Goal: Transaction & Acquisition: Purchase product/service

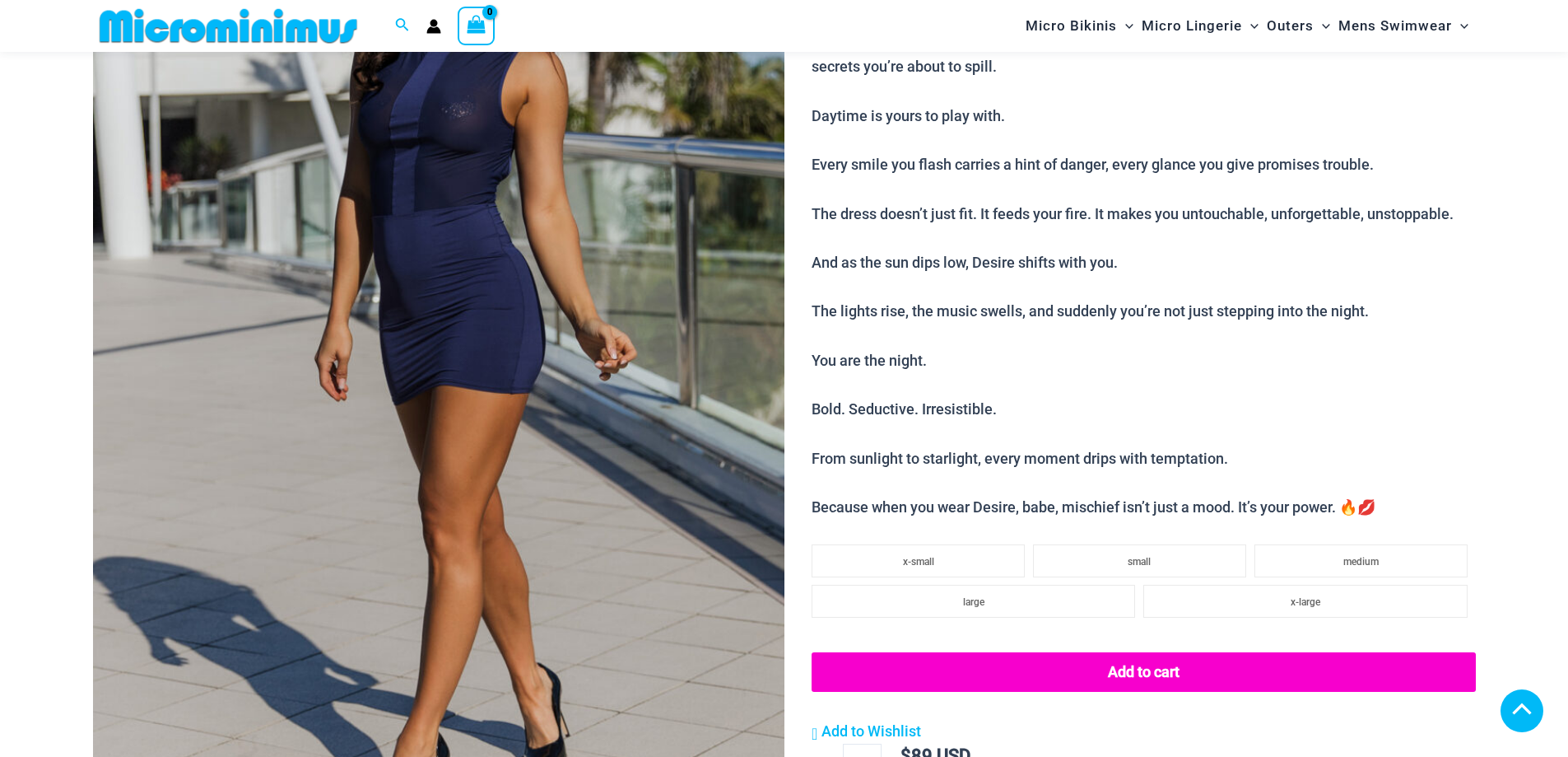
scroll to position [951, 0]
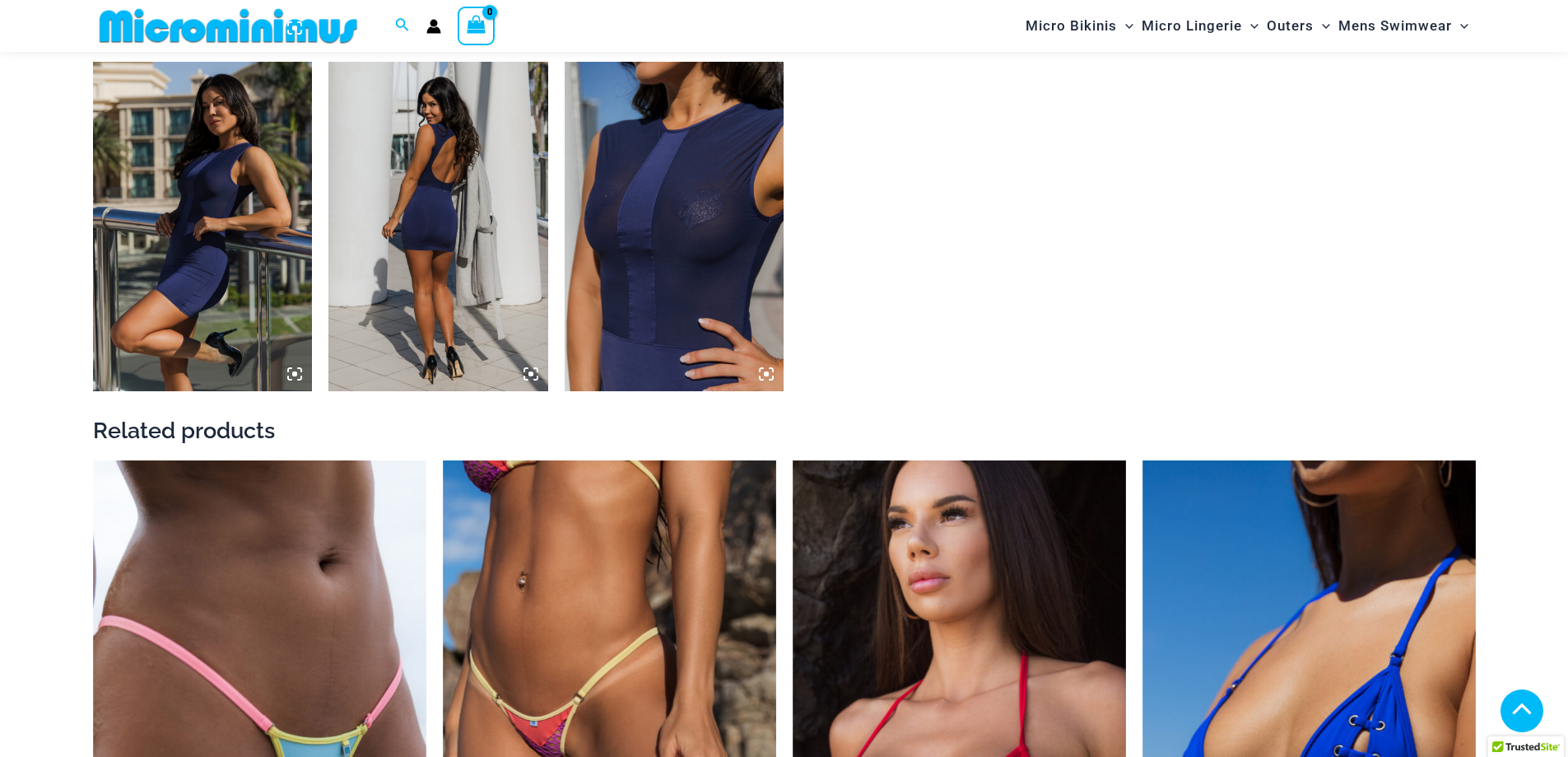
scroll to position [2269, 0]
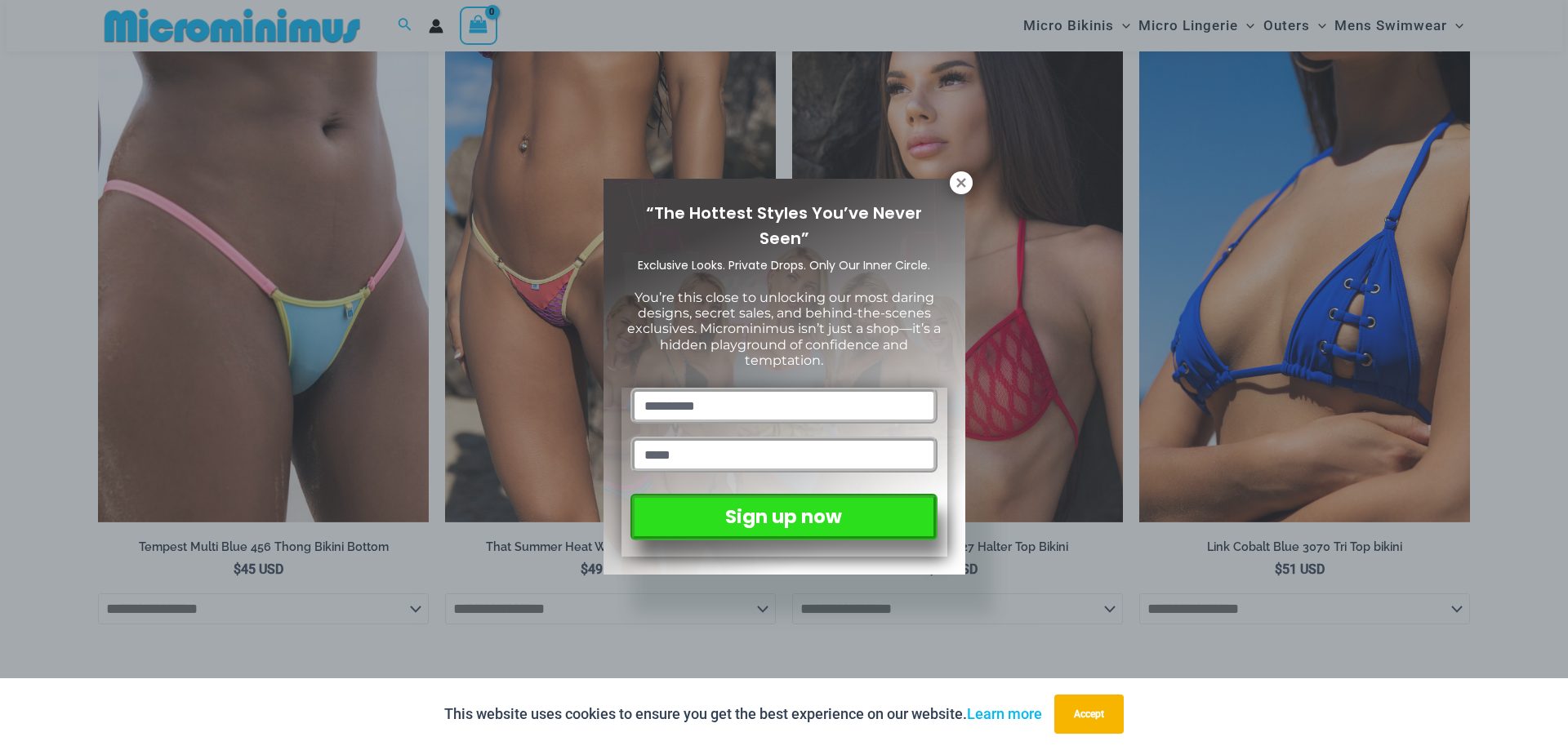
click at [963, 185] on icon at bounding box center [960, 182] width 9 height 9
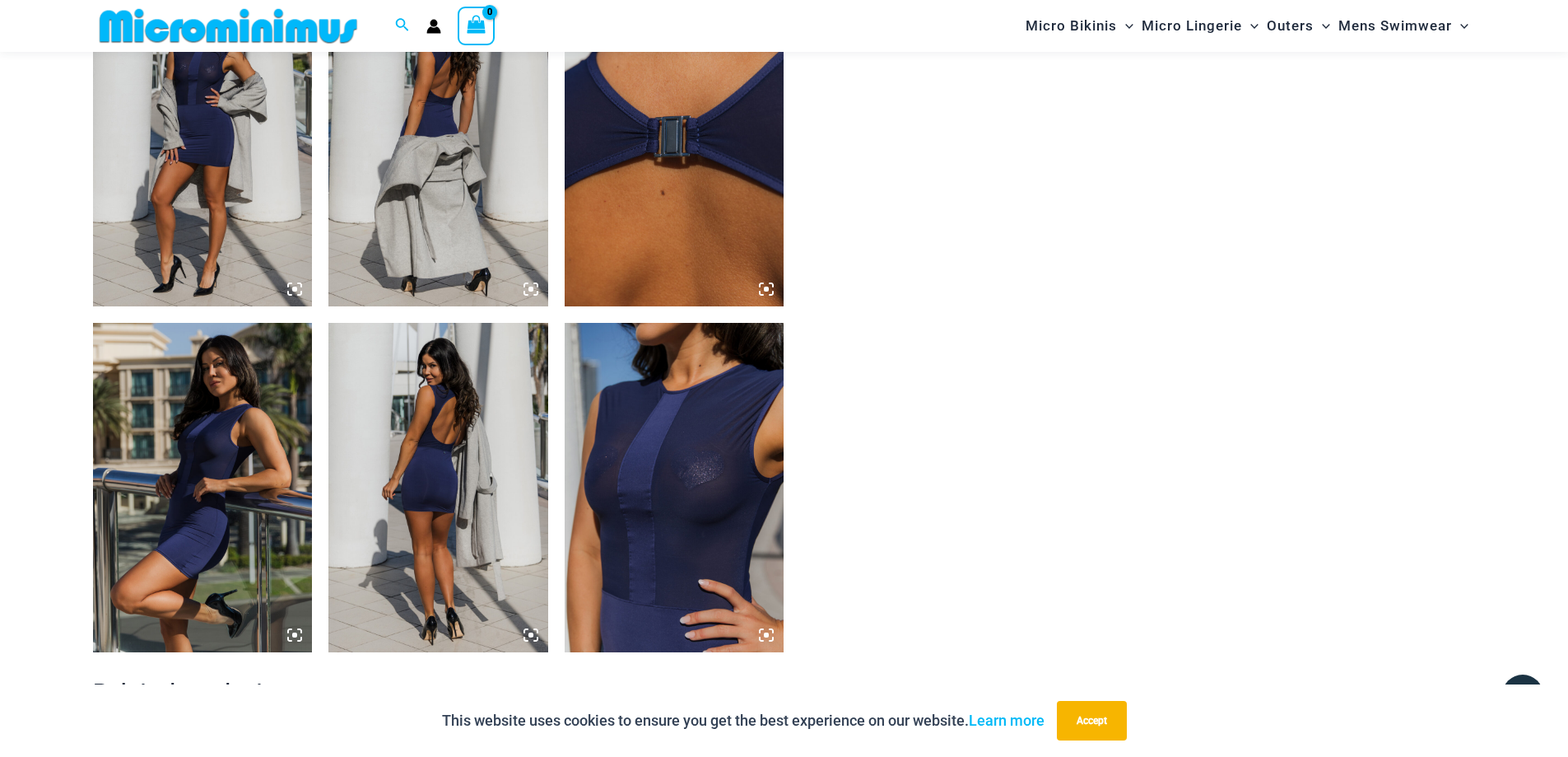
scroll to position [1588, 0]
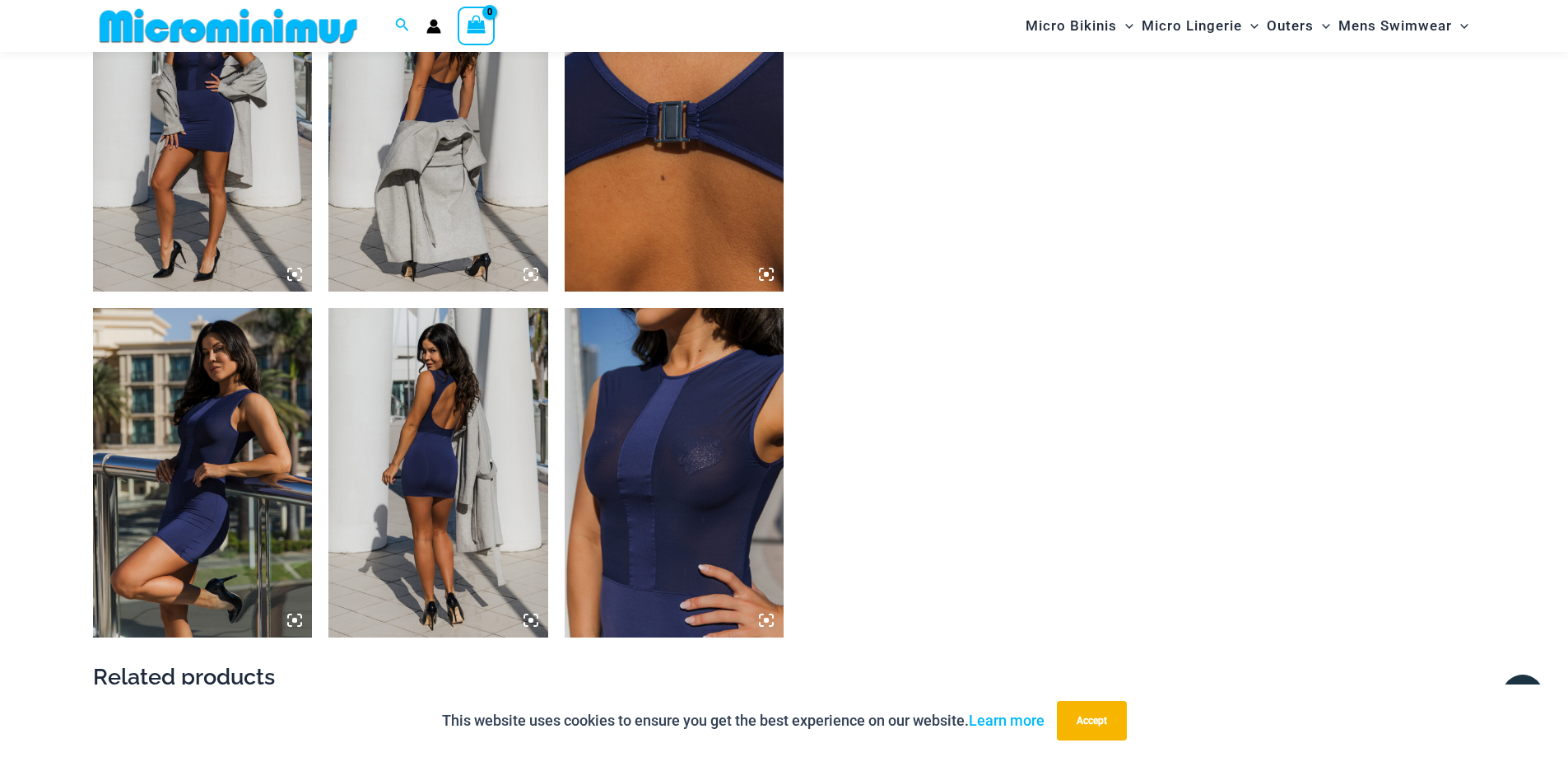
click at [286, 621] on img at bounding box center [203, 473] width 220 height 330
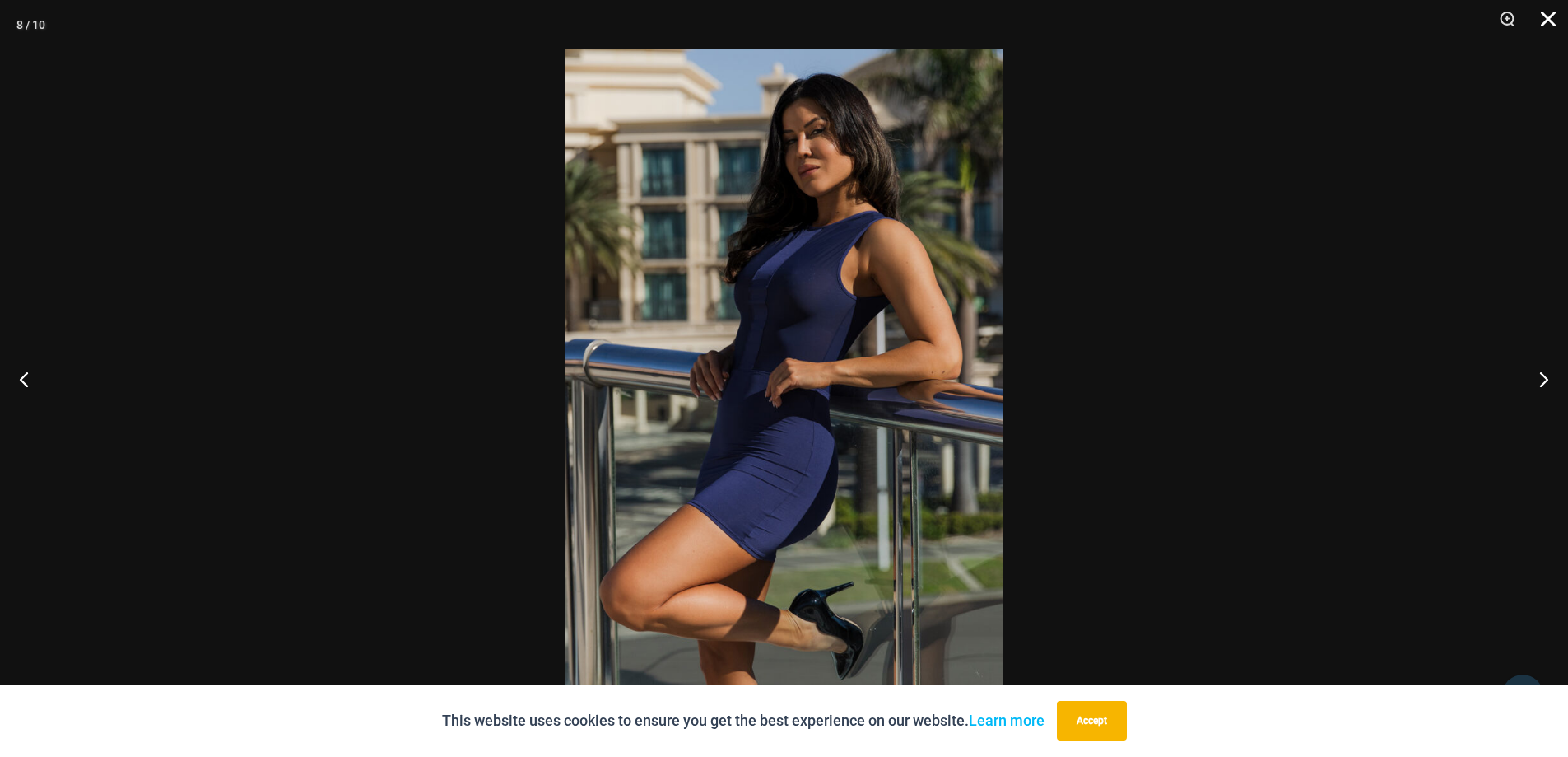
click at [1551, 19] on button "Close" at bounding box center [1542, 24] width 41 height 49
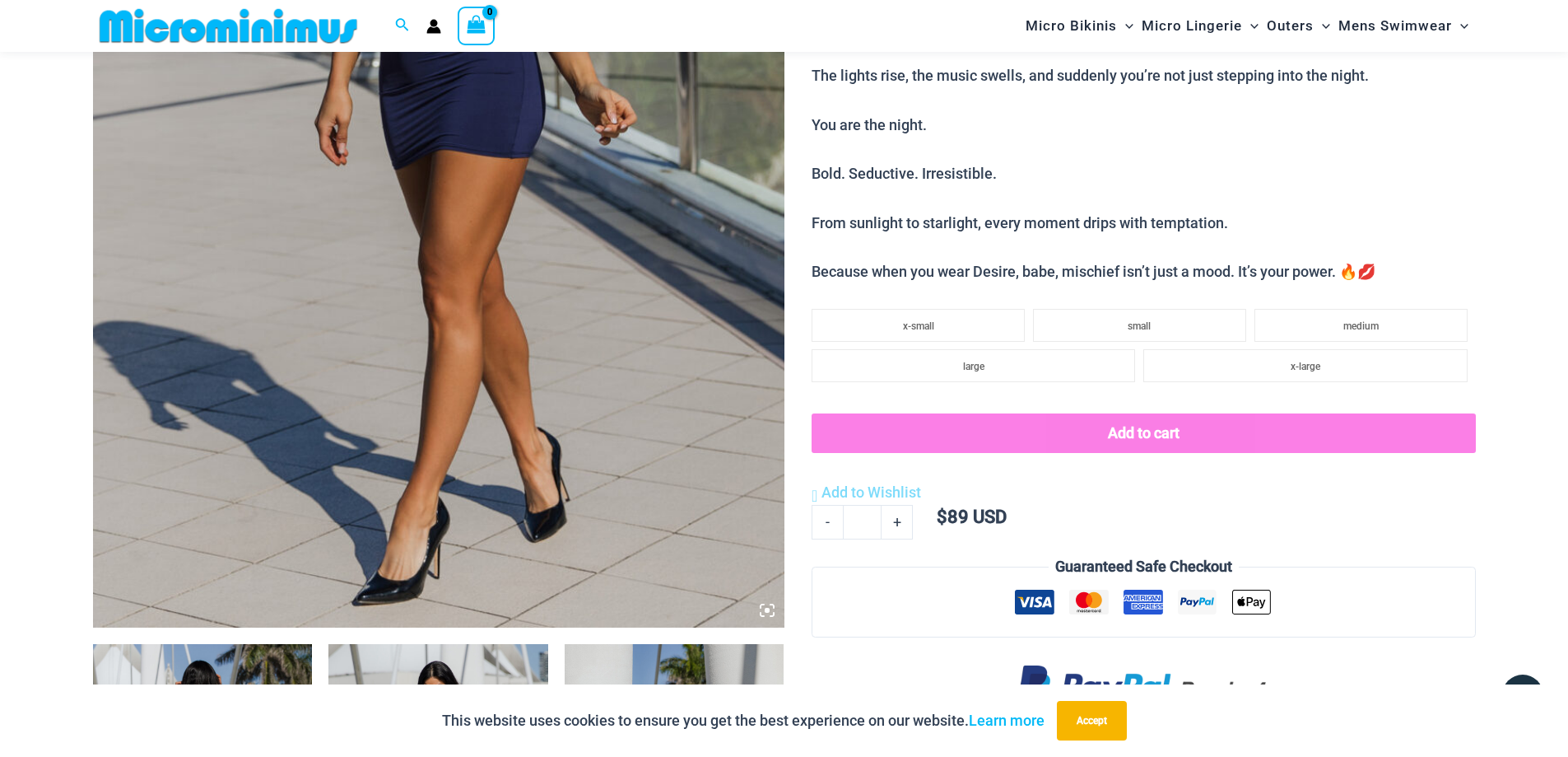
scroll to position [0, 0]
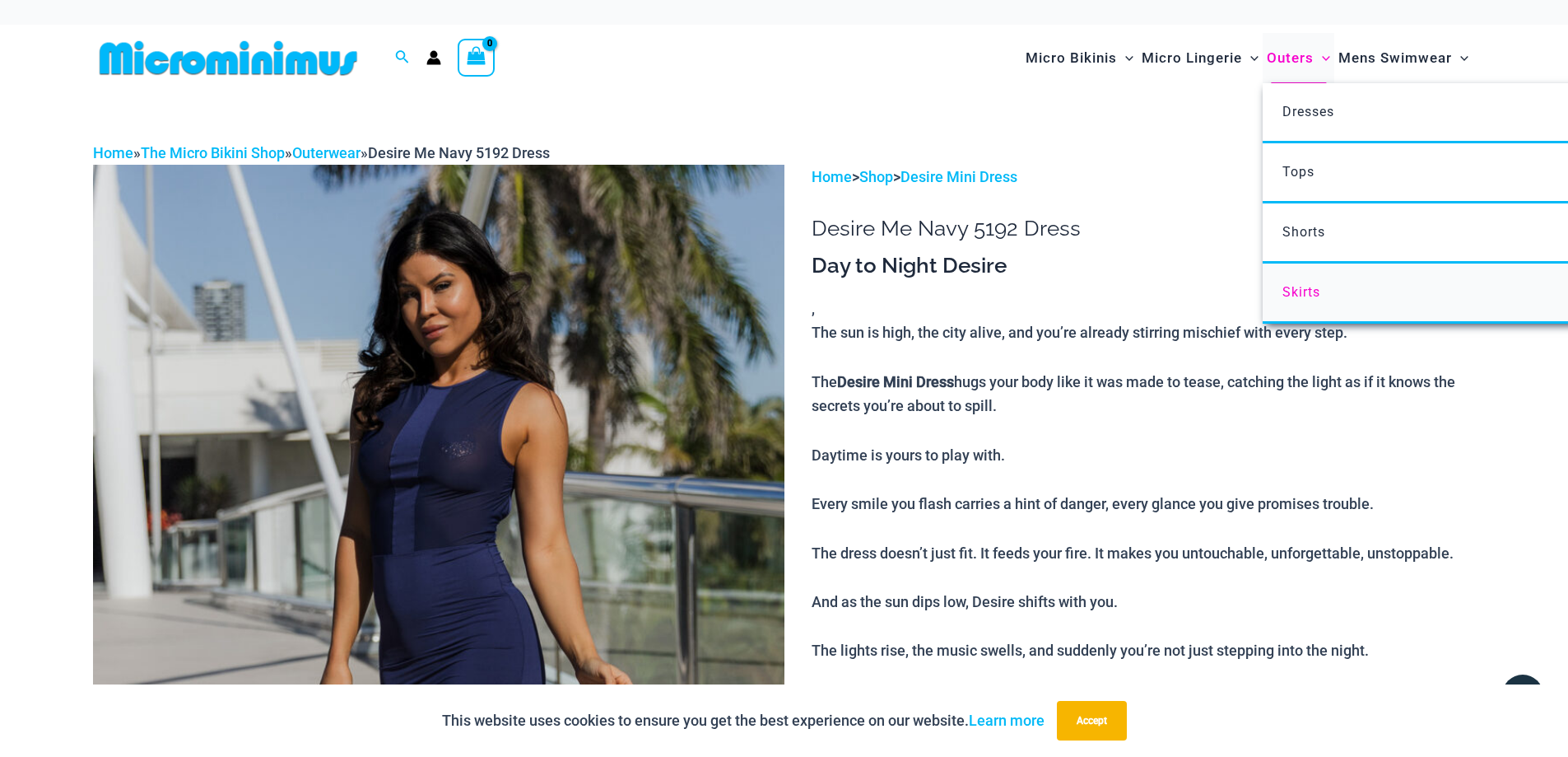
click at [1313, 293] on span "Skirts" at bounding box center [1301, 292] width 38 height 16
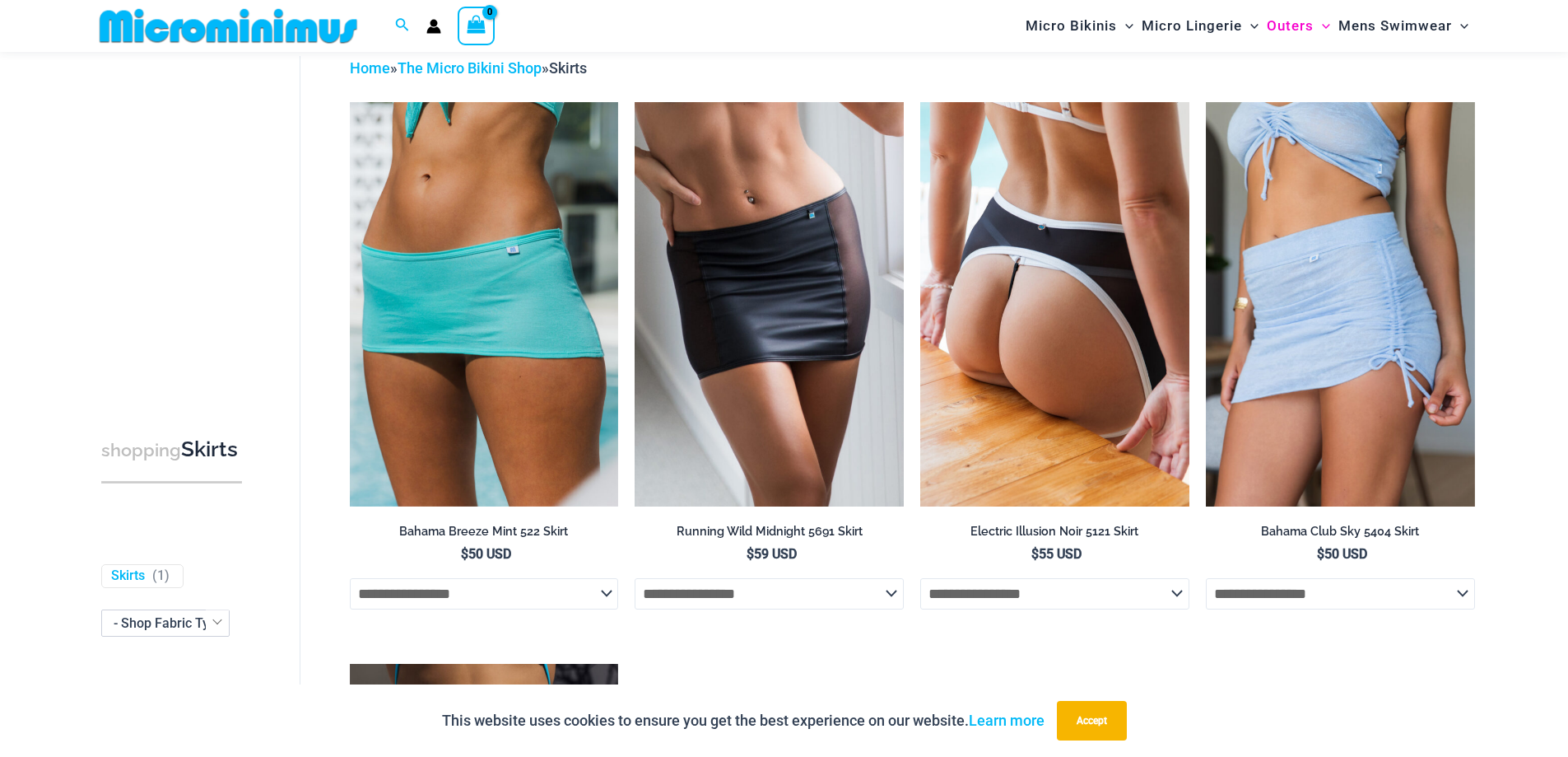
scroll to position [70, 0]
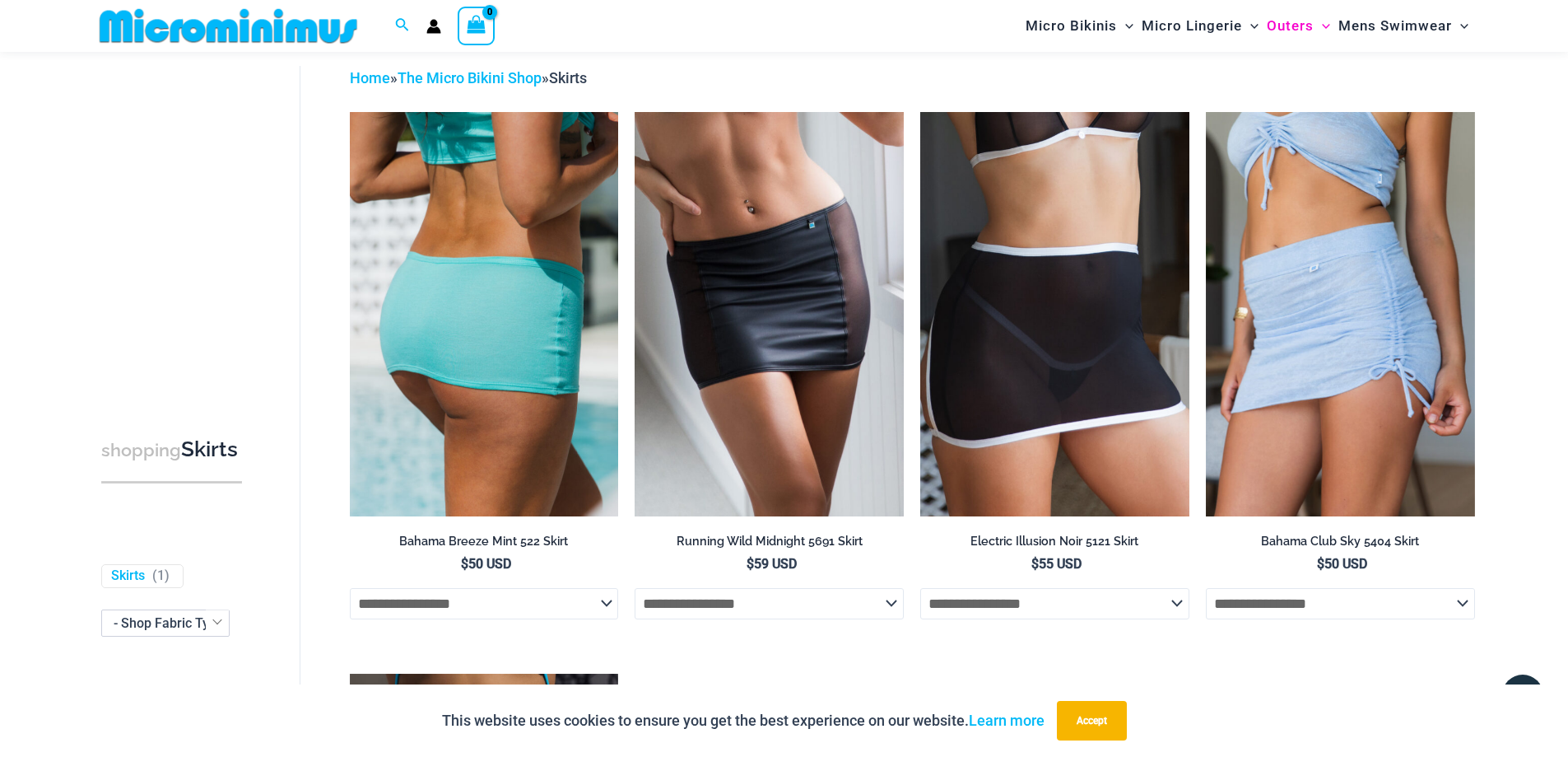
click at [503, 609] on select "**********" at bounding box center [484, 603] width 269 height 31
click at [528, 329] on img at bounding box center [484, 314] width 269 height 404
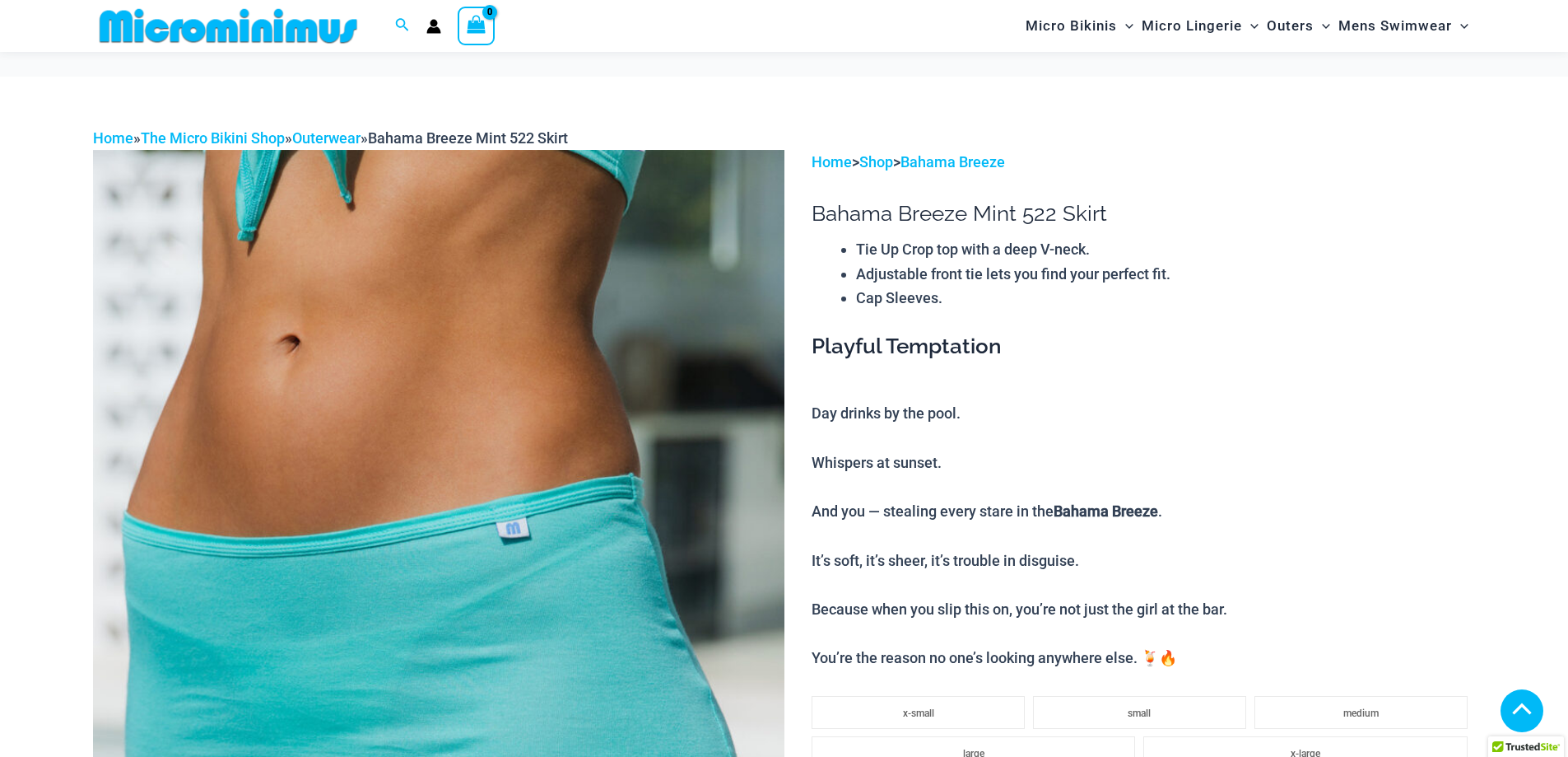
scroll to position [342, 0]
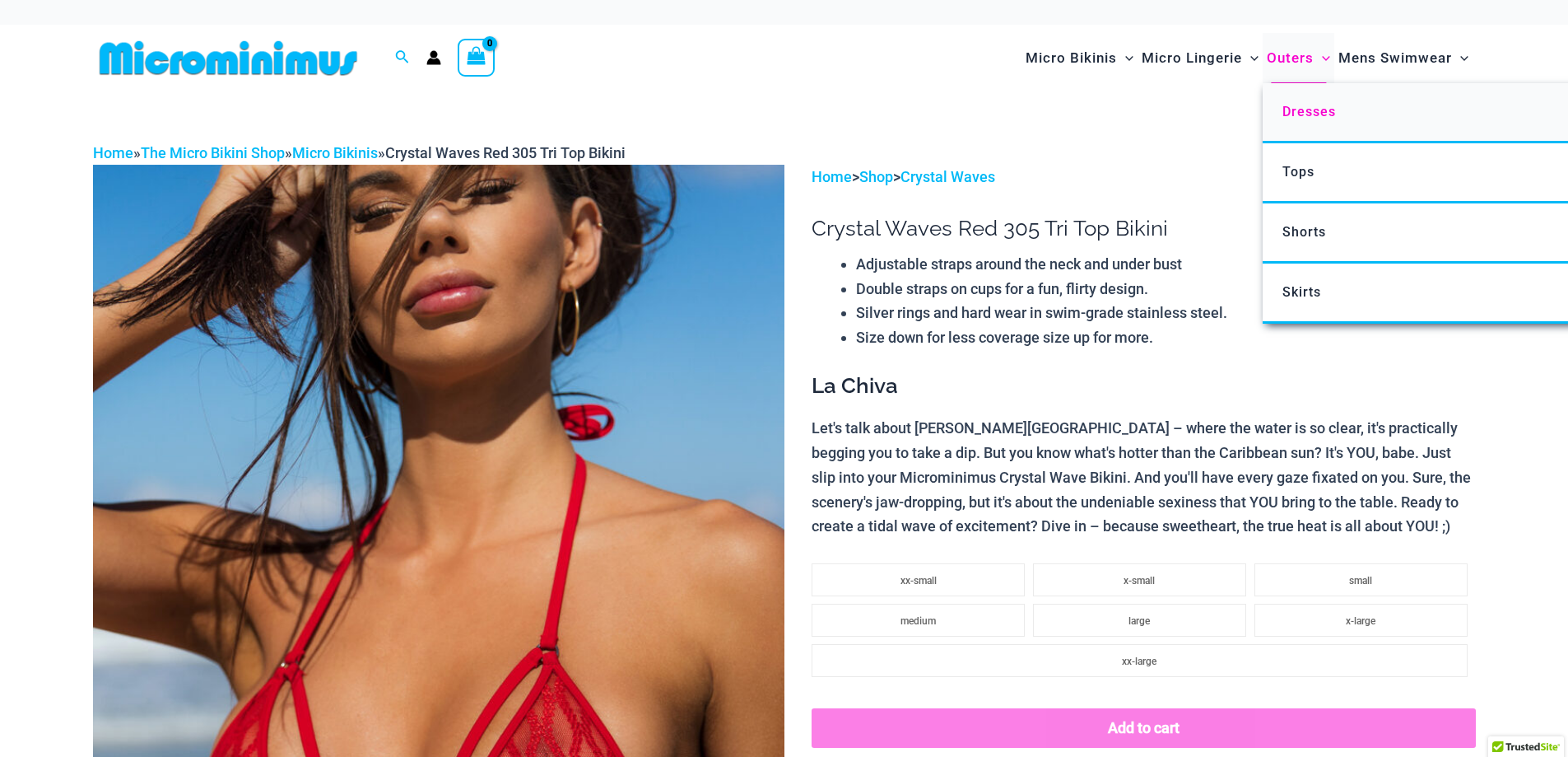
click at [1305, 115] on span "Dresses" at bounding box center [1309, 112] width 54 height 16
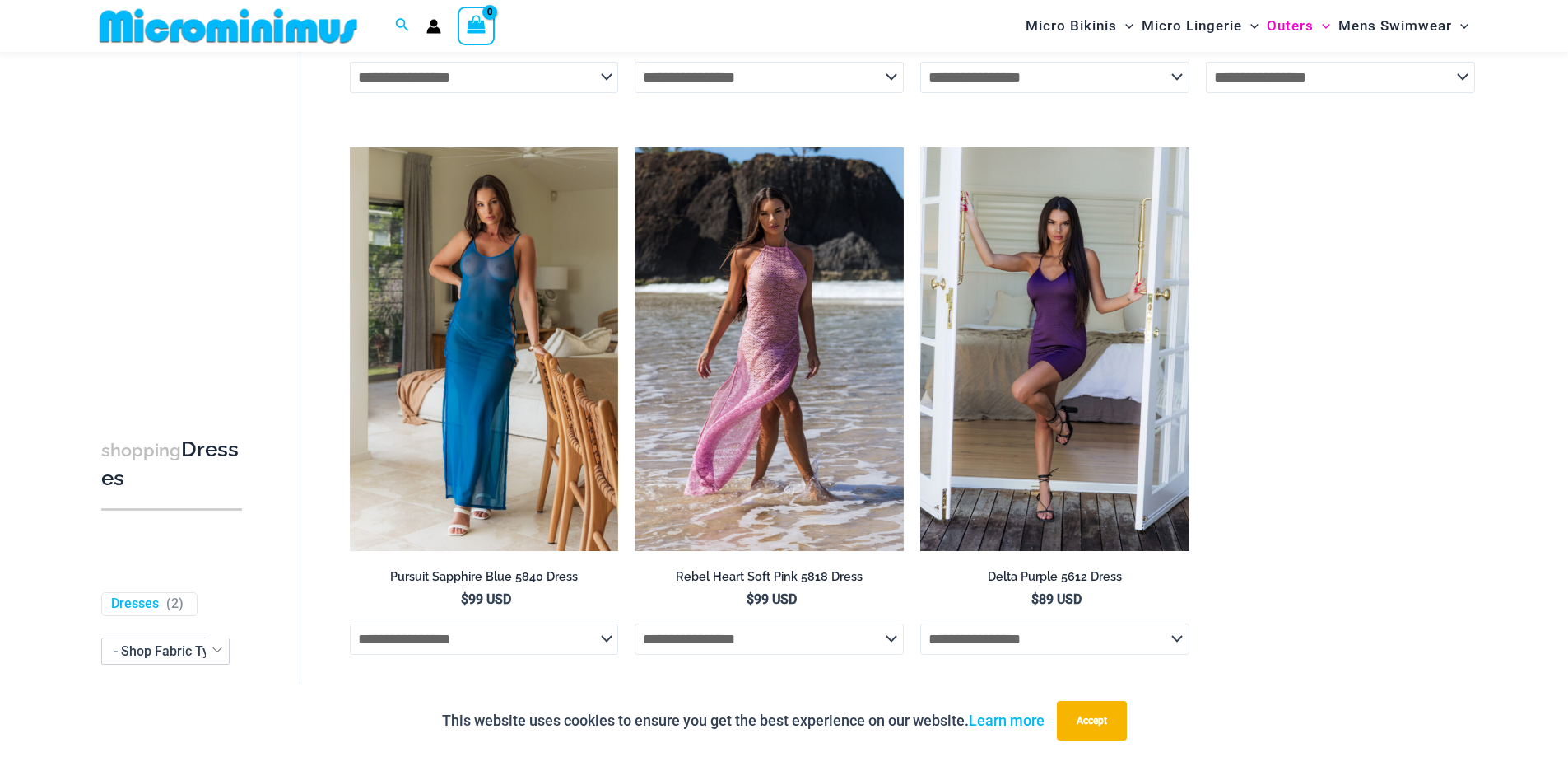
scroll to position [964, 0]
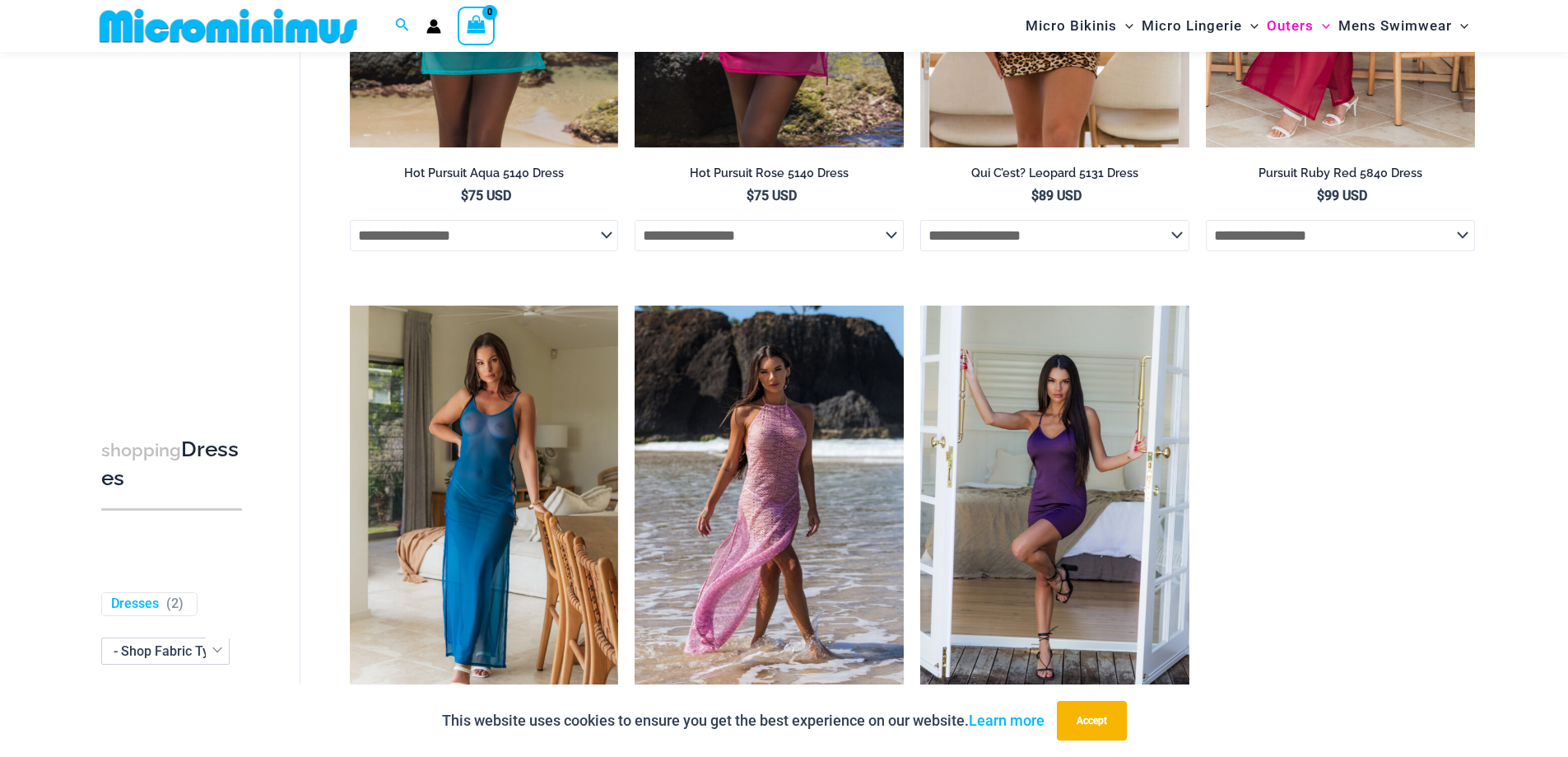
drag, startPoint x: 1577, startPoint y: 91, endPoint x: 1570, endPoint y: 374, distance: 283.1
click at [1567, 374] on html "Skip to content Search for: Search Search No products in the cart. No products …" at bounding box center [784, 158] width 1568 height 2317
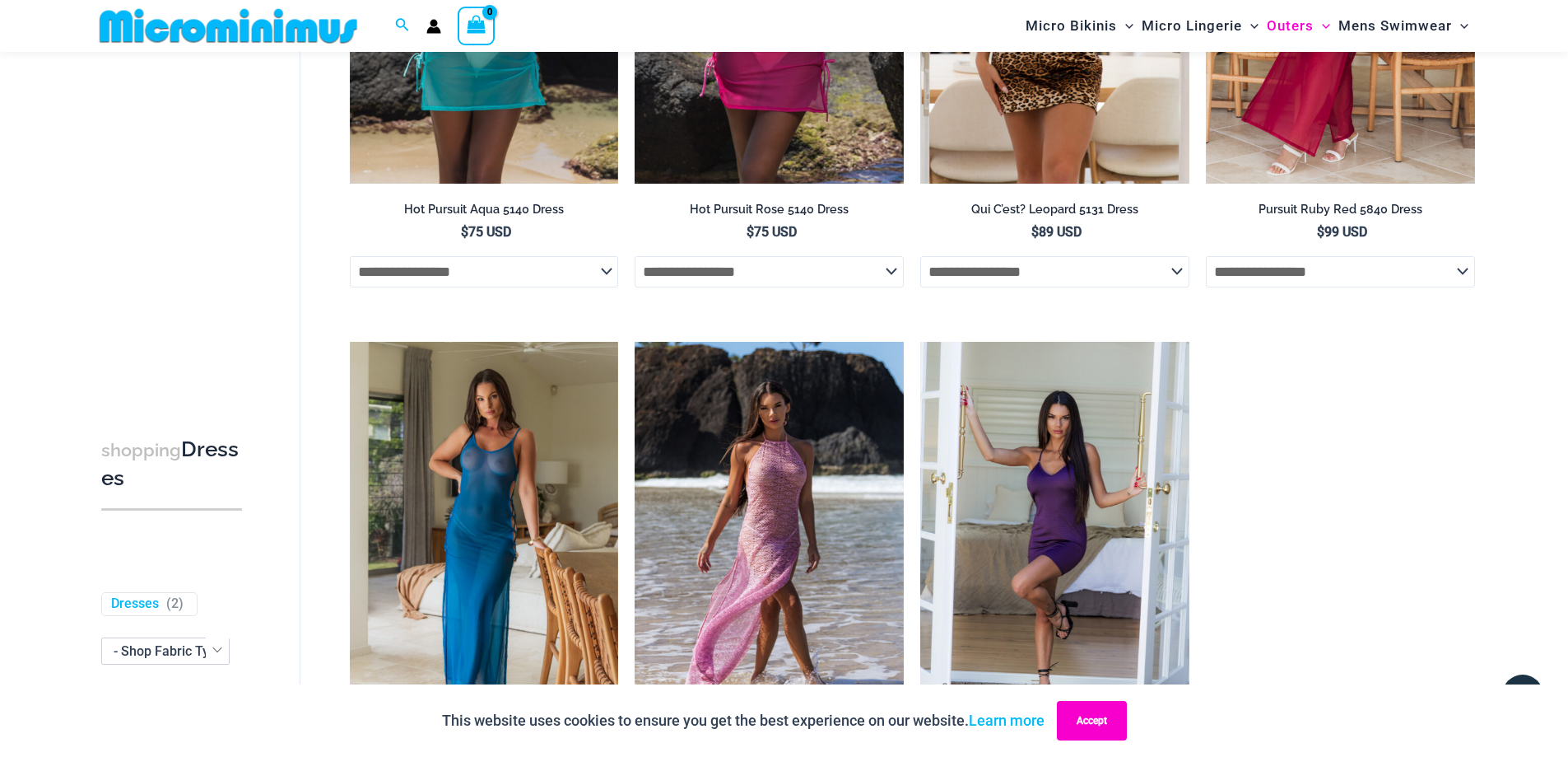
click at [1100, 724] on button "Accept" at bounding box center [1092, 721] width 70 height 40
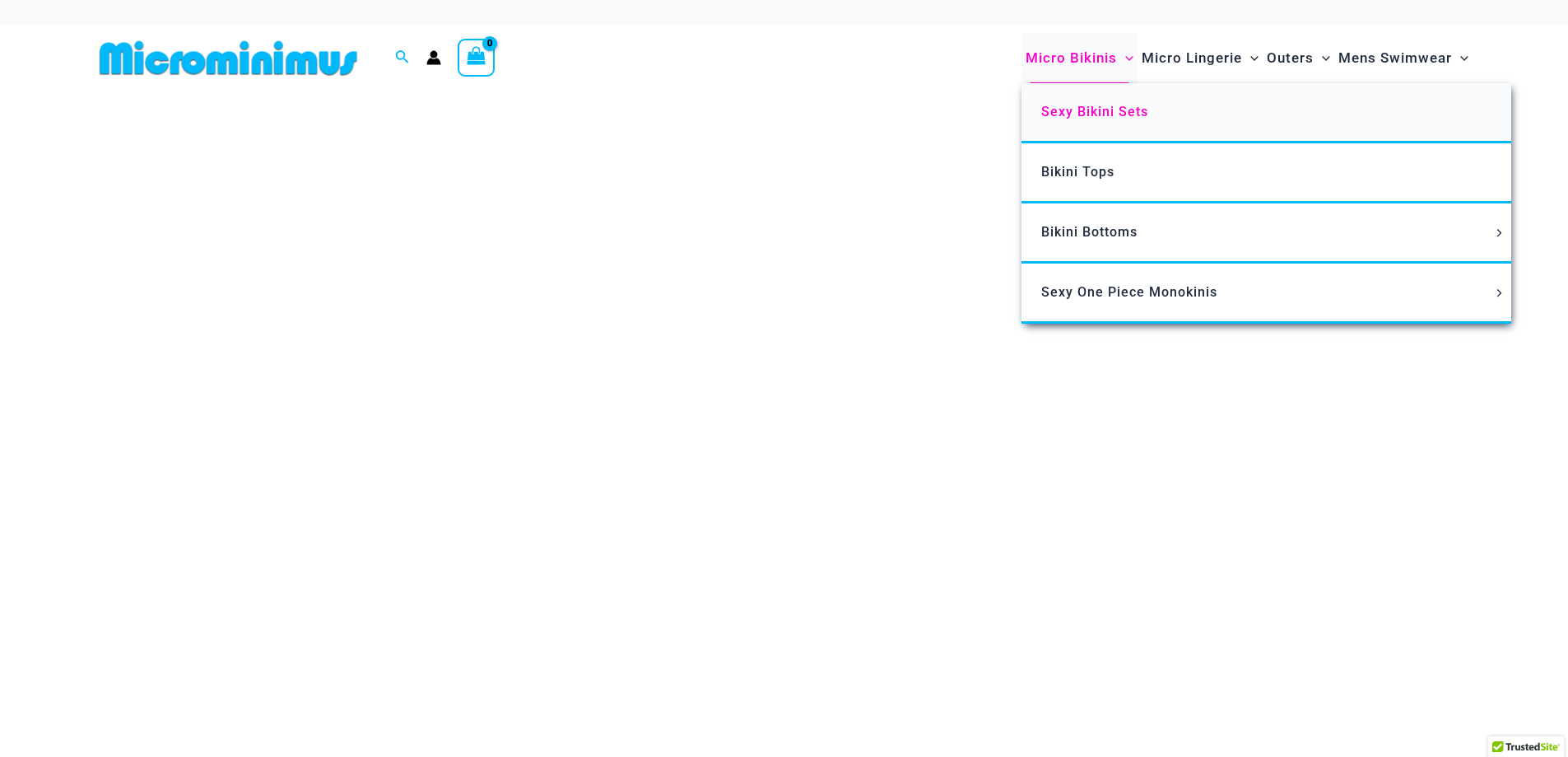
click at [1075, 112] on span "Sexy Bikini Sets" at bounding box center [1094, 112] width 107 height 16
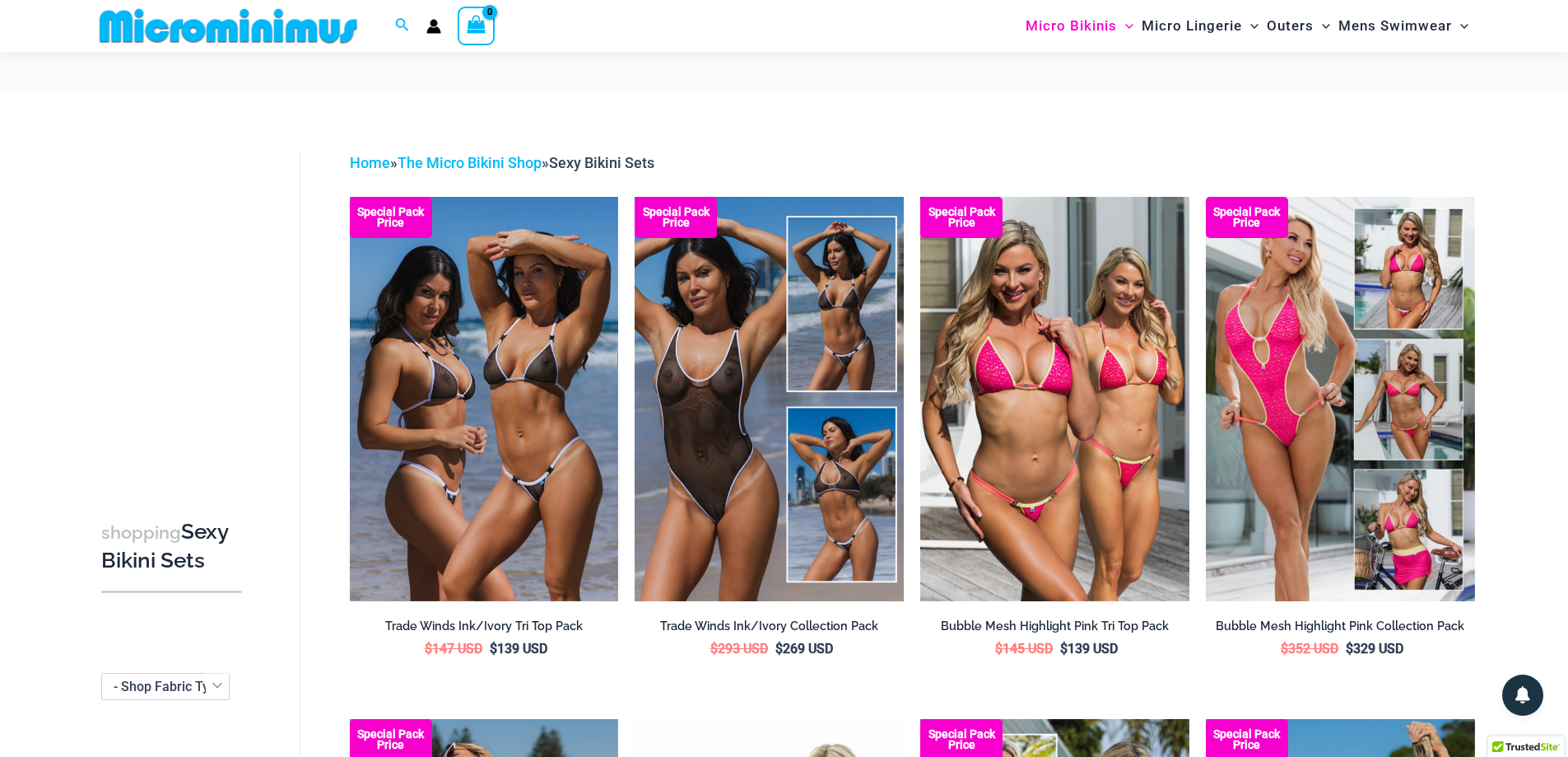
scroll to position [437, 0]
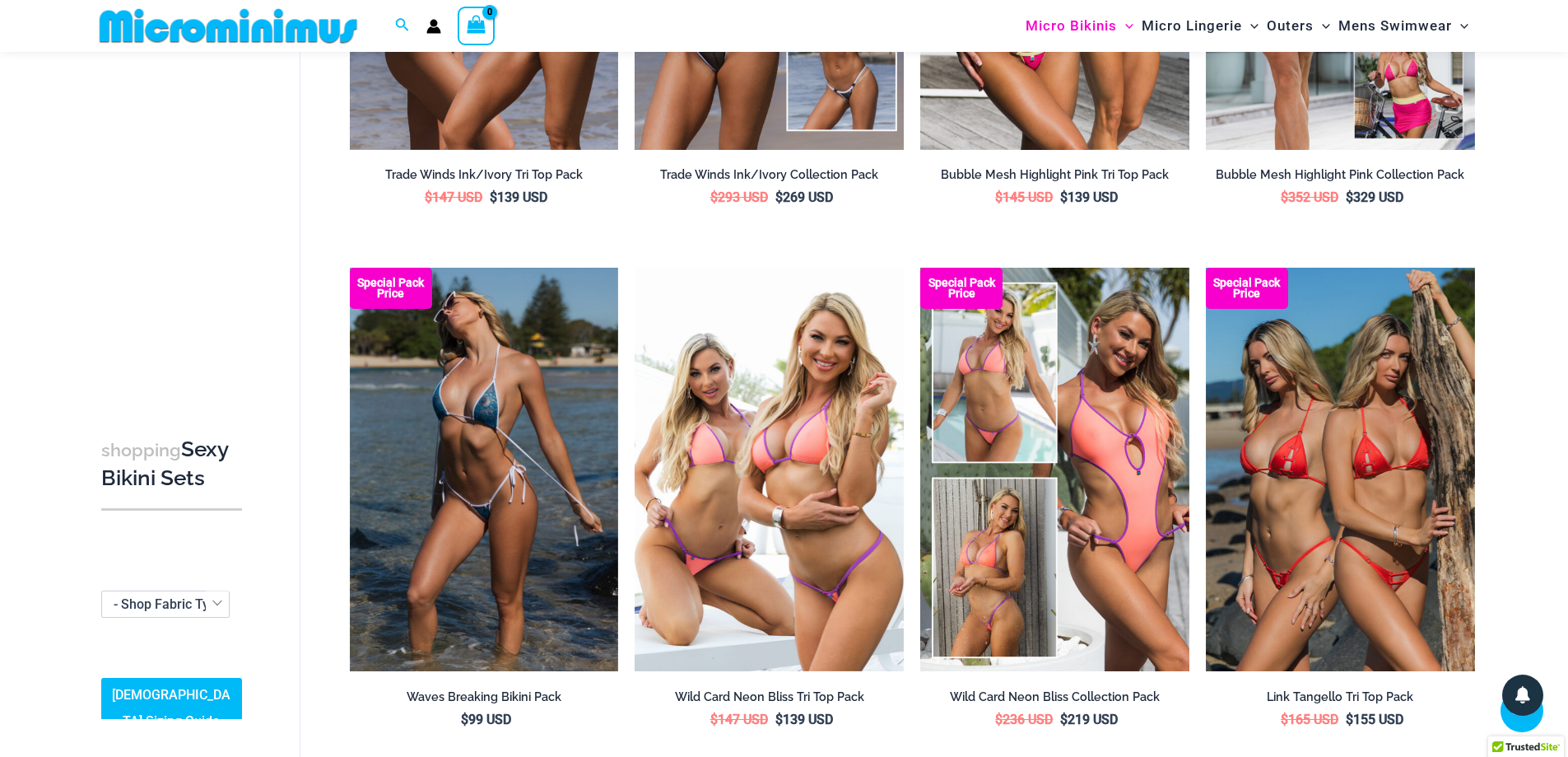
click at [183, 612] on span "- Shop Fabric Type" at bounding box center [169, 604] width 110 height 16
select select "****"
